Goal: Go to known website: Access a specific website the user already knows

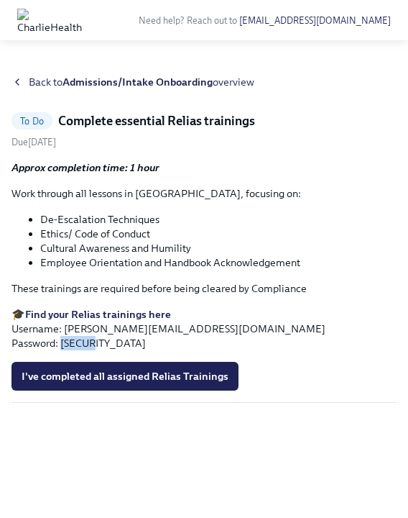
drag, startPoint x: 95, startPoint y: 343, endPoint x: 62, endPoint y: 341, distance: 33.1
click at [62, 341] on p "🎓 Find your Relias trainings here Username: [PERSON_NAME][EMAIL_ADDRESS][DOMAIN…" at bounding box center [204, 328] width 385 height 43
copy p "ch1234"
click at [127, 313] on strong "Find your Relias trainings here" at bounding box center [98, 314] width 146 height 13
click at [81, 314] on strong "Find your Relias trainings here" at bounding box center [98, 314] width 146 height 13
